Goal: Information Seeking & Learning: Learn about a topic

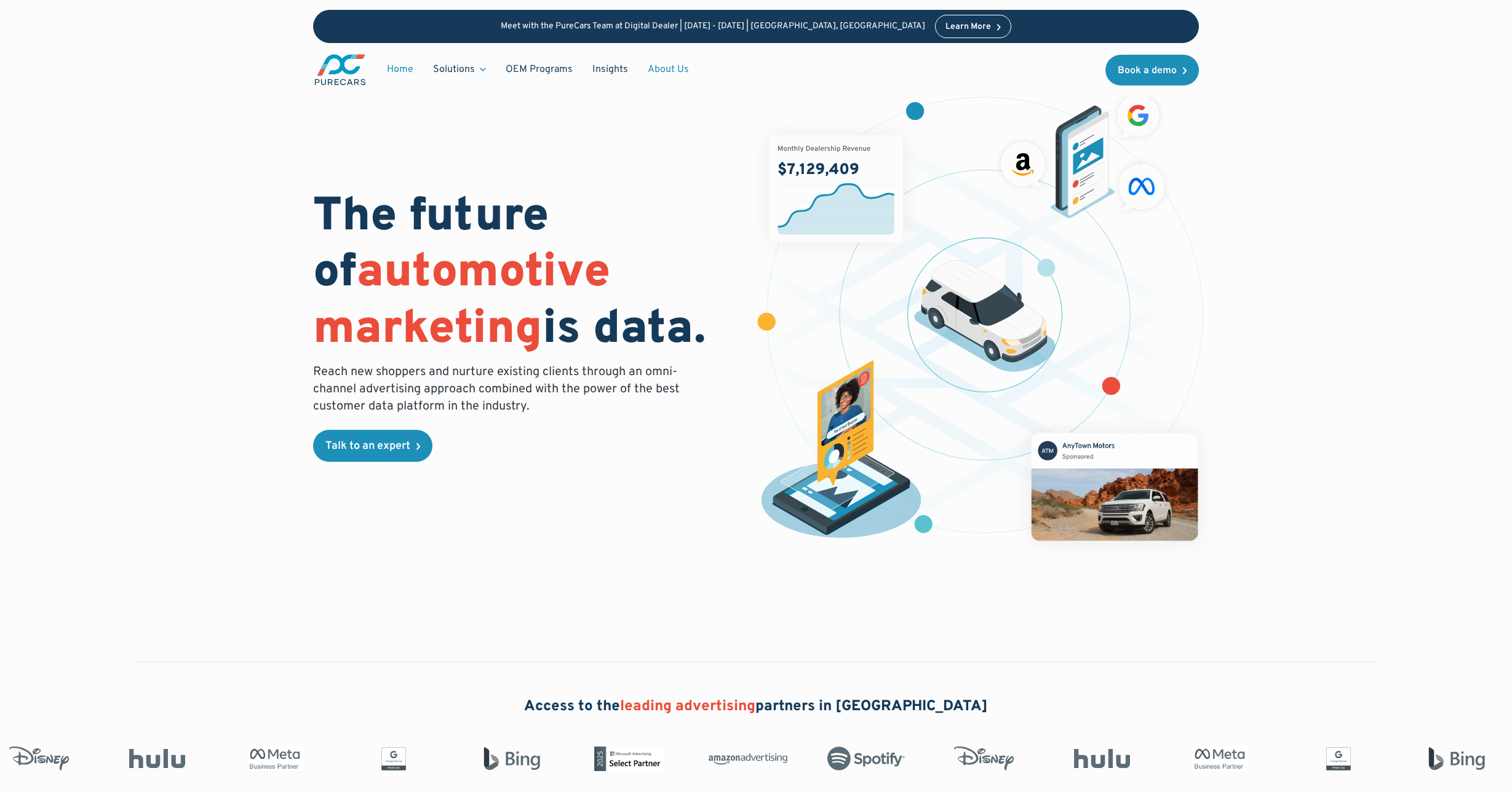
click at [676, 71] on link "About Us" at bounding box center [669, 70] width 61 height 24
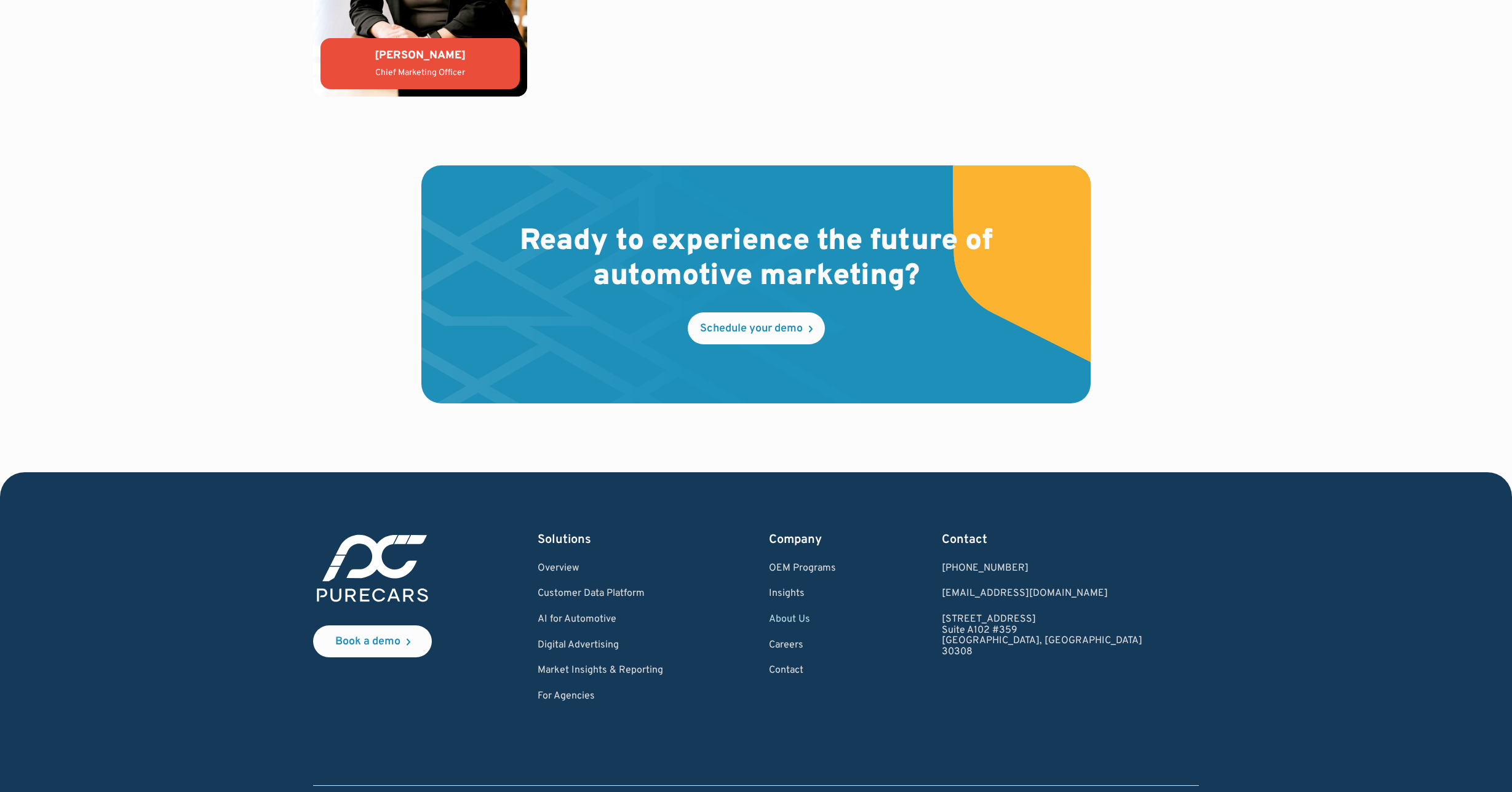
scroll to position [3398, 0]
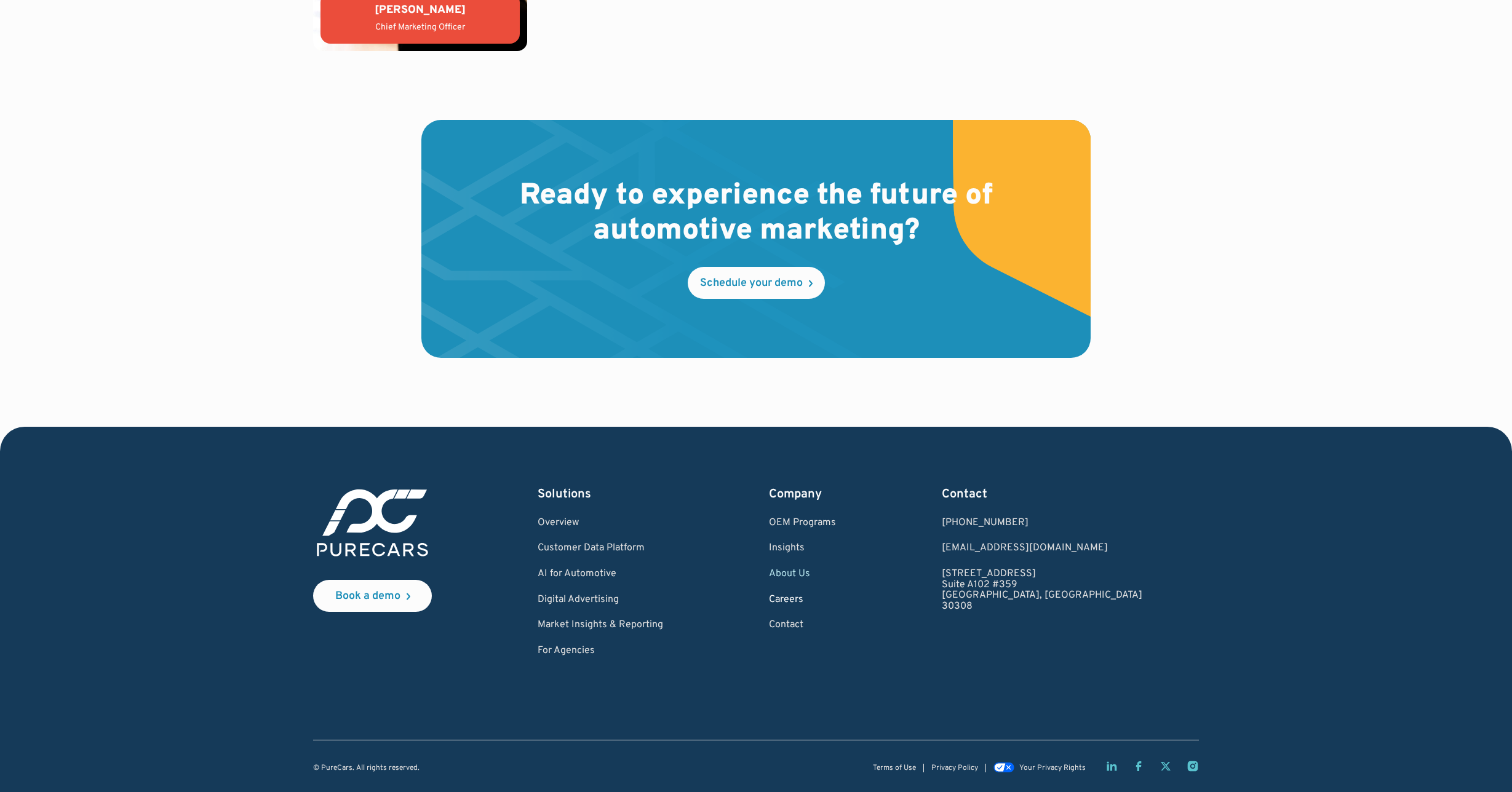
click at [836, 598] on link "Careers" at bounding box center [802, 600] width 67 height 11
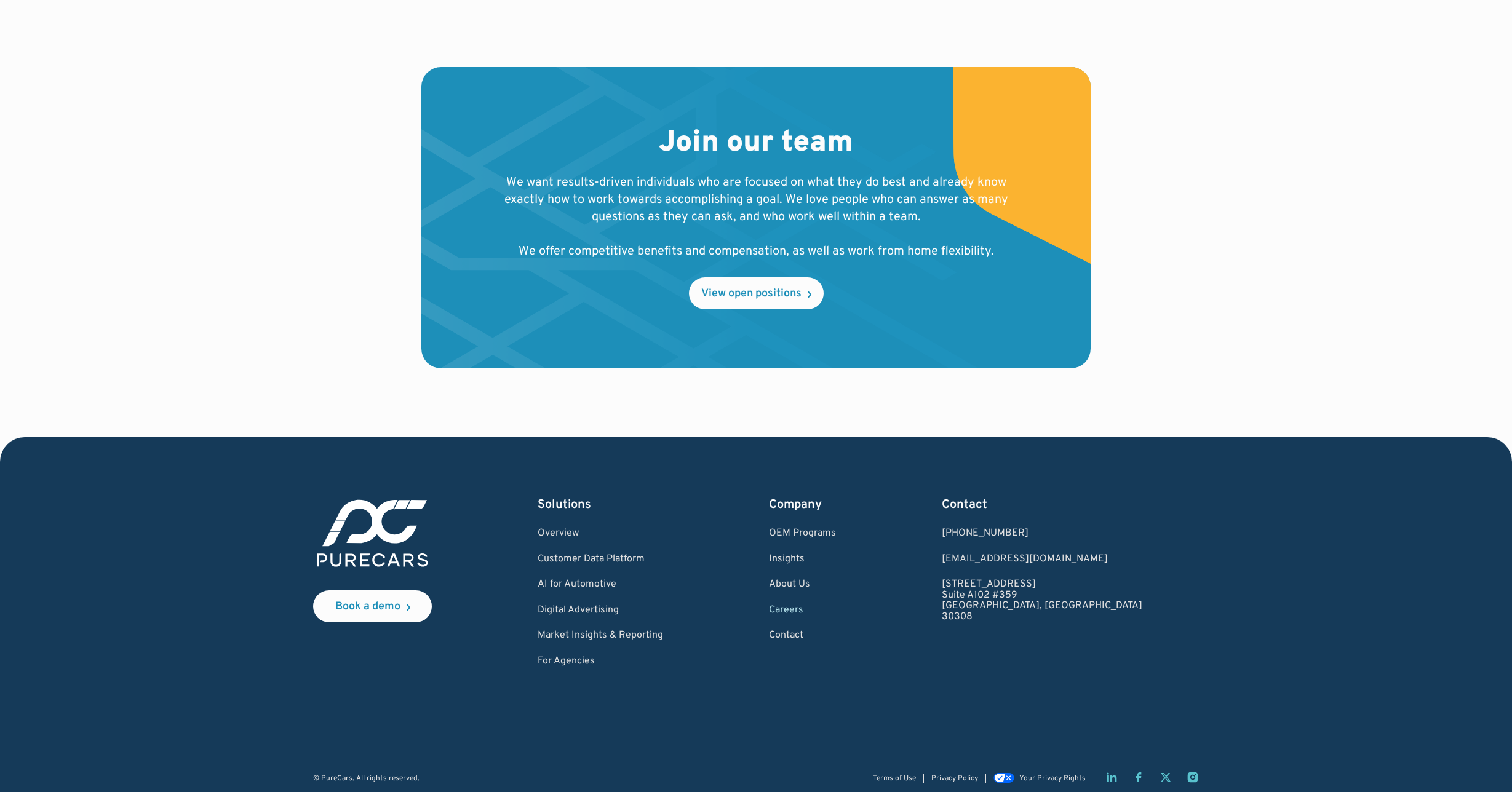
scroll to position [1210, 0]
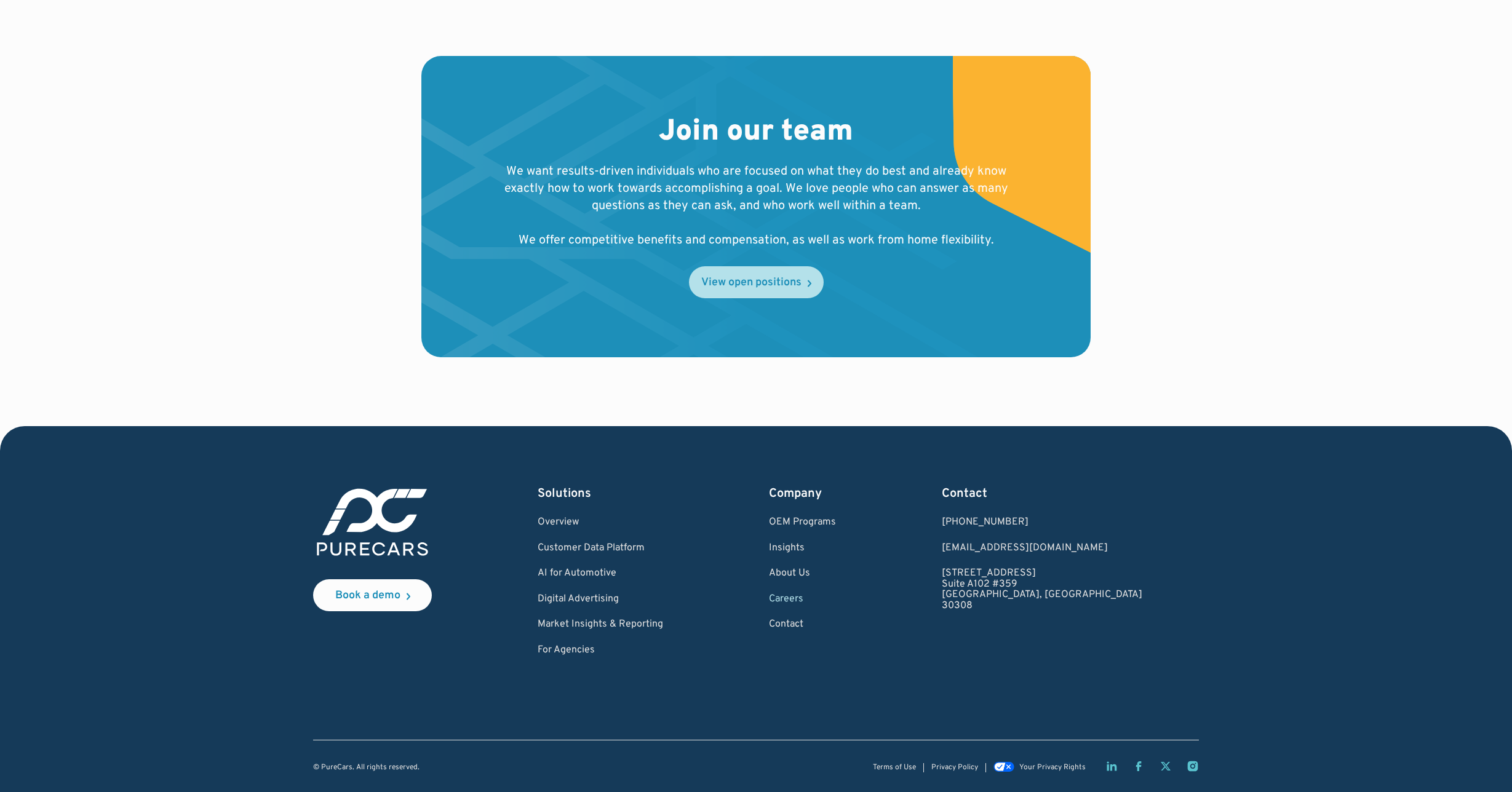
click at [745, 286] on div "View open positions" at bounding box center [752, 283] width 100 height 11
